Goal: Transaction & Acquisition: Purchase product/service

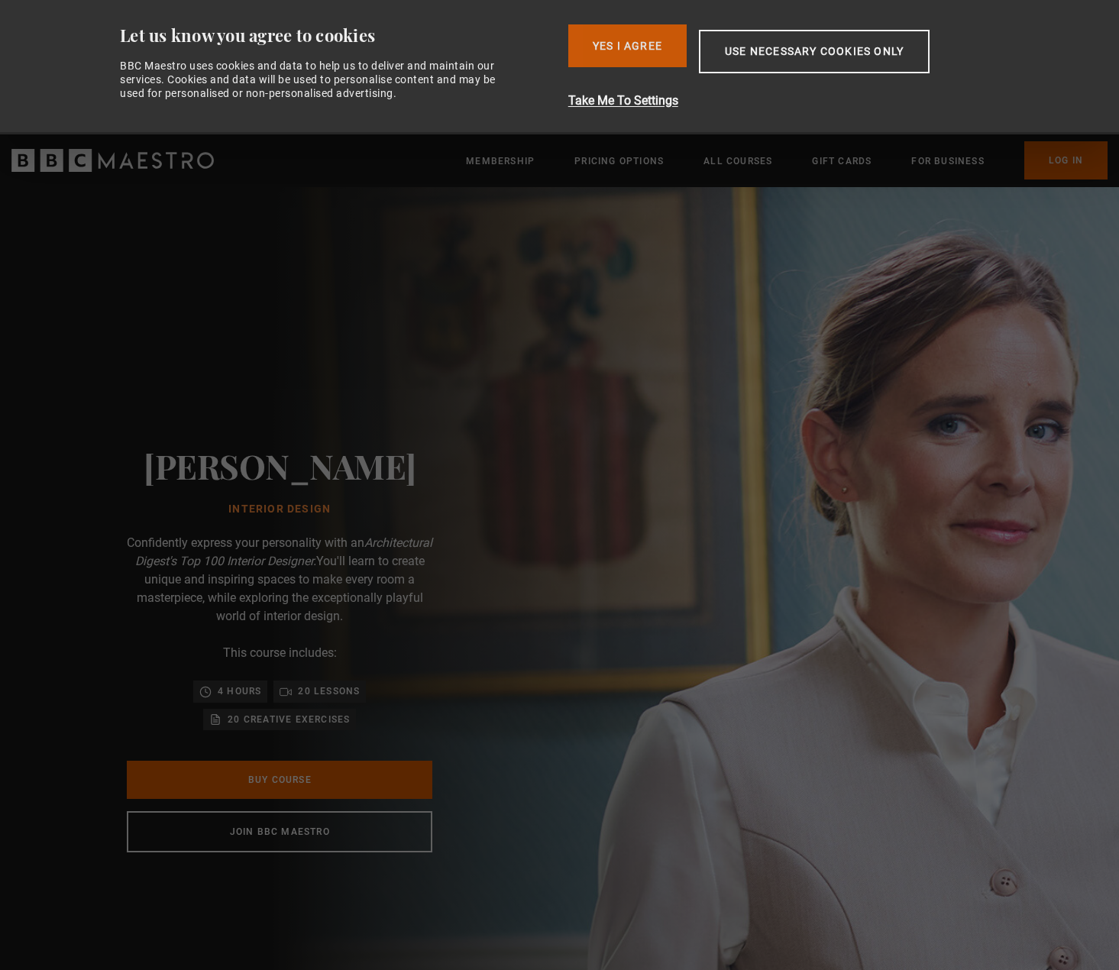
click at [635, 48] on button "Yes I Agree" at bounding box center [627, 45] width 118 height 43
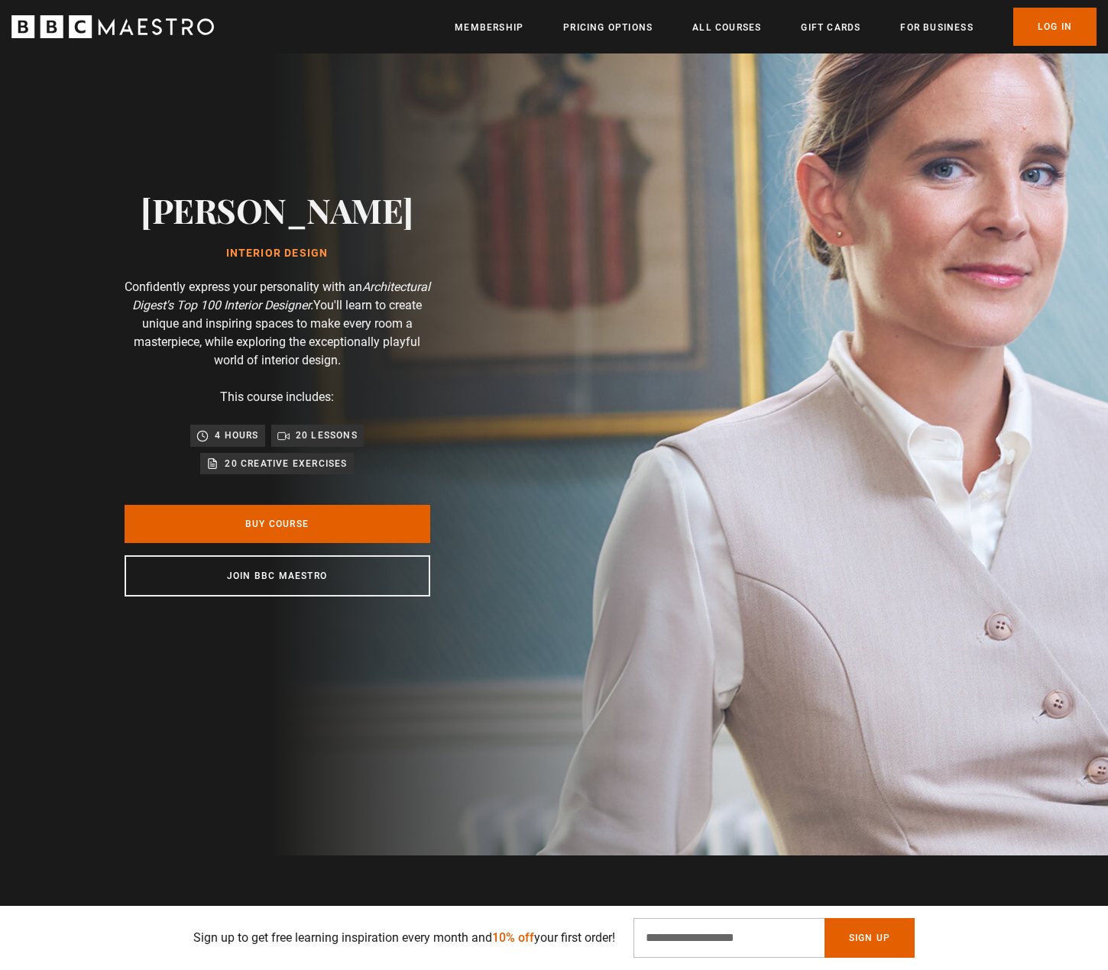
scroll to position [128, 0]
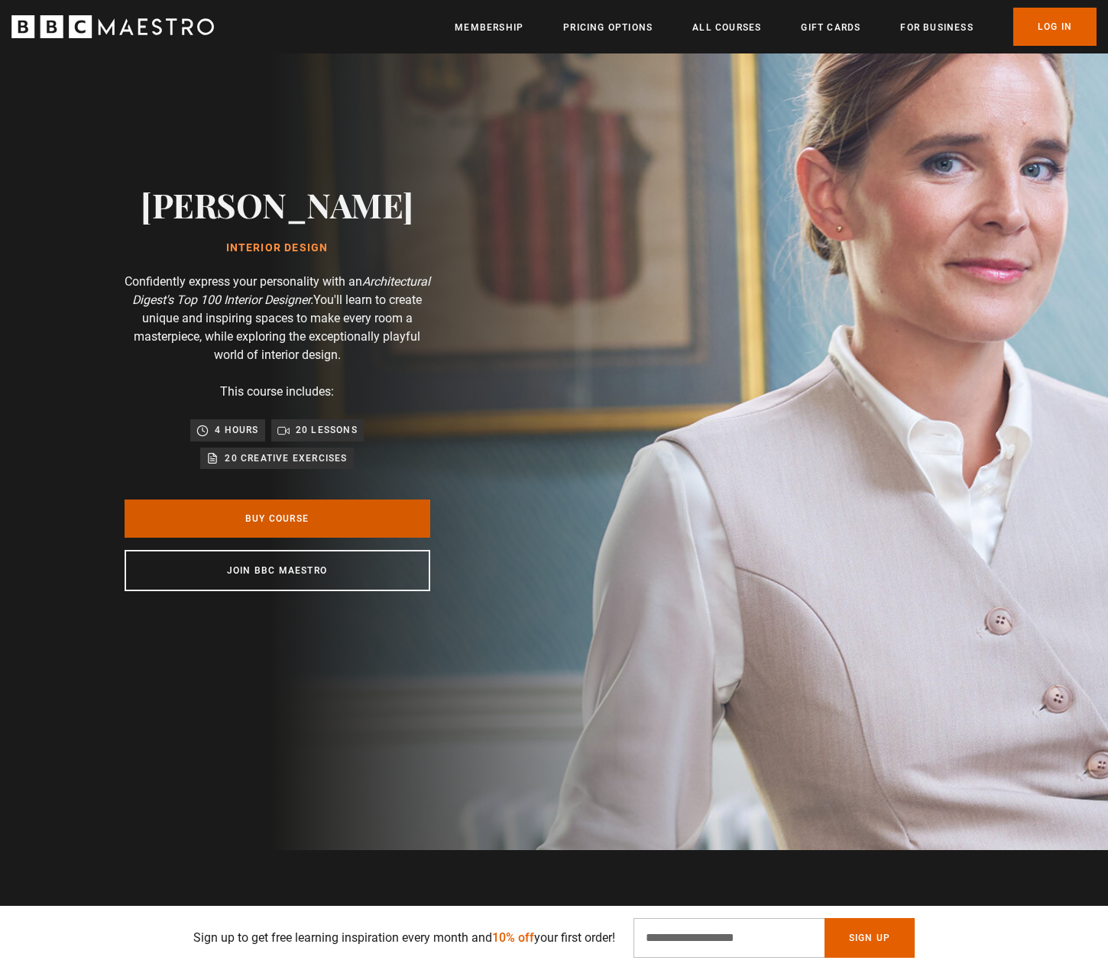
click at [301, 510] on link "Buy Course" at bounding box center [277, 519] width 306 height 38
